Goal: Find specific page/section: Find specific page/section

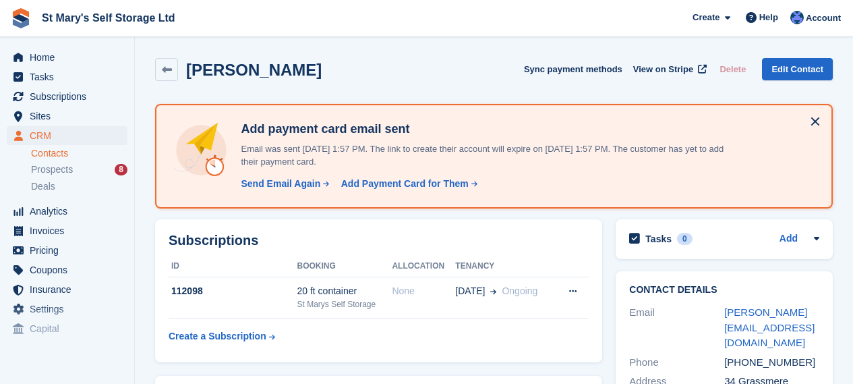
scroll to position [89, 0]
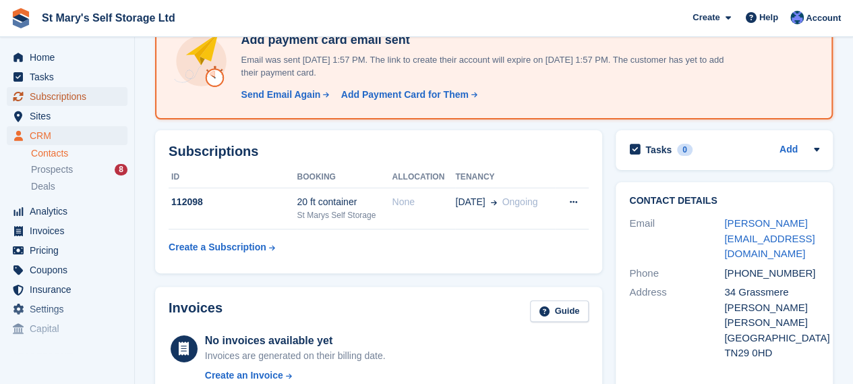
click at [54, 90] on span "Subscriptions" at bounding box center [70, 96] width 81 height 19
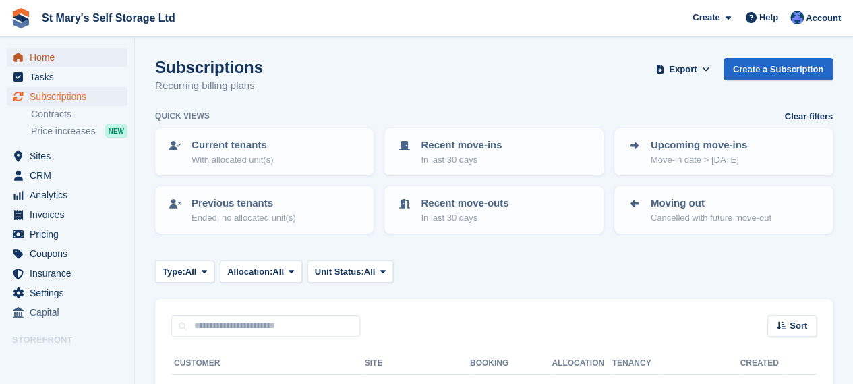
click at [62, 61] on span "Home" at bounding box center [70, 57] width 81 height 19
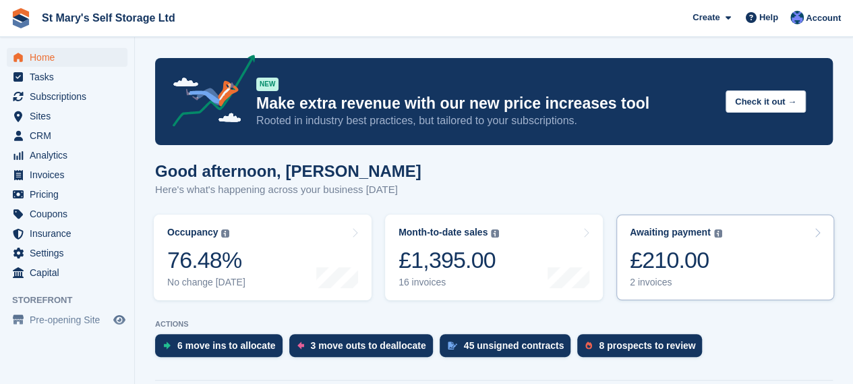
click at [732, 275] on link "Awaiting payment The total outstanding balance on all open invoices. £210.00 2 …" at bounding box center [725, 257] width 218 height 86
